Goal: Task Accomplishment & Management: Manage account settings

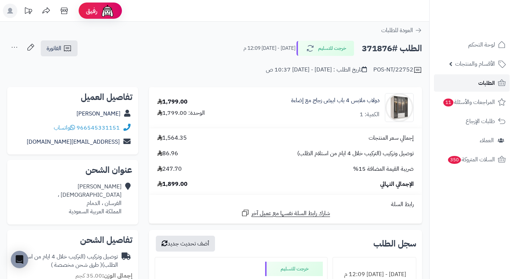
click at [487, 87] on span "الطلبات" at bounding box center [486, 83] width 17 height 10
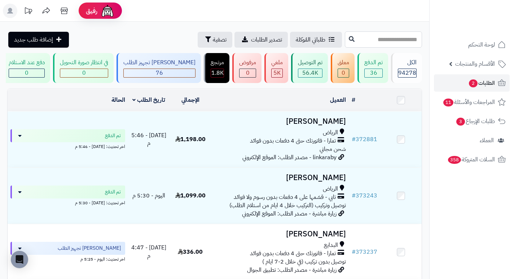
click at [390, 38] on input "text" at bounding box center [383, 39] width 77 height 16
type input "******"
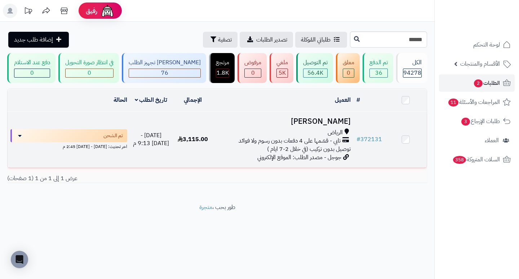
click at [324, 124] on h3 "Ibrahim Aziz" at bounding box center [284, 121] width 134 height 8
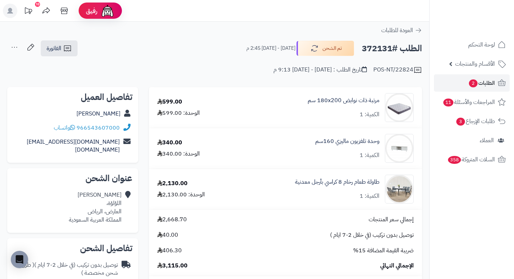
drag, startPoint x: 391, startPoint y: 47, endPoint x: 363, endPoint y: 47, distance: 28.1
click at [363, 47] on h2 "الطلب #372131" at bounding box center [392, 48] width 60 height 15
copy h2 "372131"
click at [295, 135] on div "وحدة تلفزيون ماليزي 160سم الكمية: 1" at bounding box center [329, 148] width 179 height 29
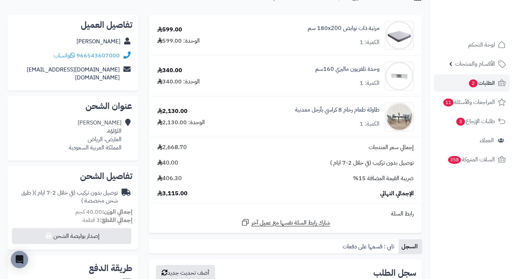
scroll to position [36, 0]
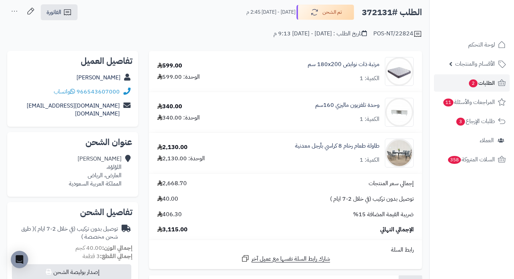
click at [314, 170] on td "طاولة طعام رخام 8 كراسي بأرجل معدنية الكمية: 1" at bounding box center [329, 153] width 185 height 40
click at [478, 85] on span "الطلبات 2" at bounding box center [481, 83] width 27 height 10
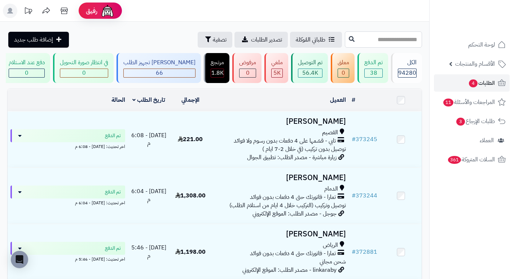
click at [392, 41] on input "text" at bounding box center [383, 39] width 77 height 16
type input "******"
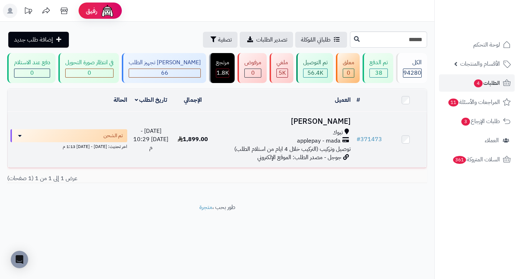
click at [334, 124] on h3 "[PERSON_NAME]" at bounding box center [284, 121] width 134 height 8
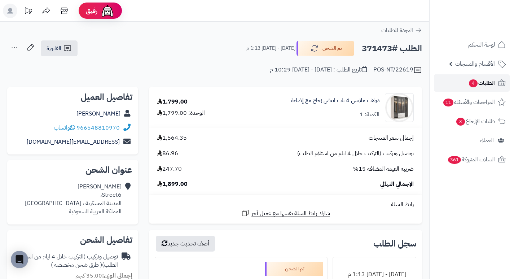
click at [481, 85] on span "الطلبات 4" at bounding box center [481, 83] width 27 height 10
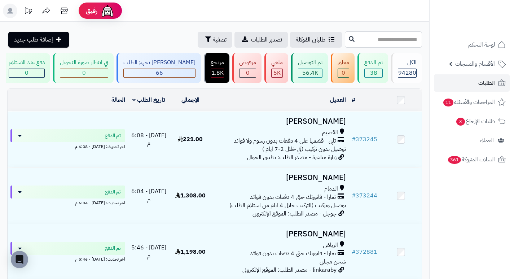
click at [397, 42] on input "text" at bounding box center [383, 39] width 77 height 16
type input "******"
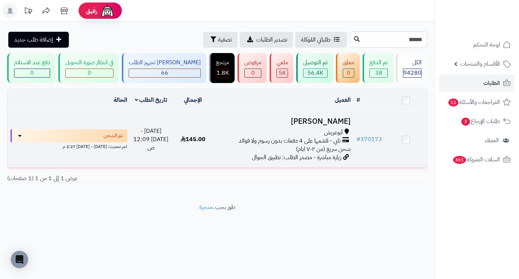
click at [313, 125] on h3 "[PERSON_NAME]" at bounding box center [284, 121] width 134 height 8
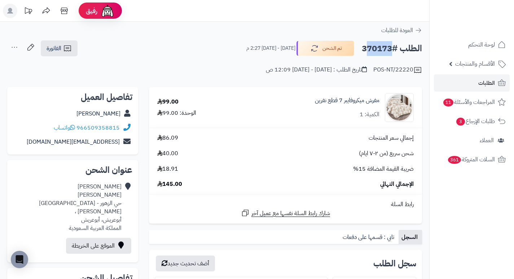
drag, startPoint x: 393, startPoint y: 49, endPoint x: 357, endPoint y: 54, distance: 36.5
click at [357, 54] on div "الطلب #370173 تم الشحن الثلاثاء - ١٩ أغسطس ٢٠٢٥ - 2:27 م" at bounding box center [331, 48] width 182 height 15
copy div "370173 تم الشحن"
click at [290, 114] on div "مفرش ميكروفايبر 7 قطع نفرين الكمية: 1" at bounding box center [330, 107] width 179 height 29
click at [327, 180] on div "الإجمالي النهائي 145.00" at bounding box center [285, 184] width 267 height 8
